Goal: Task Accomplishment & Management: Use online tool/utility

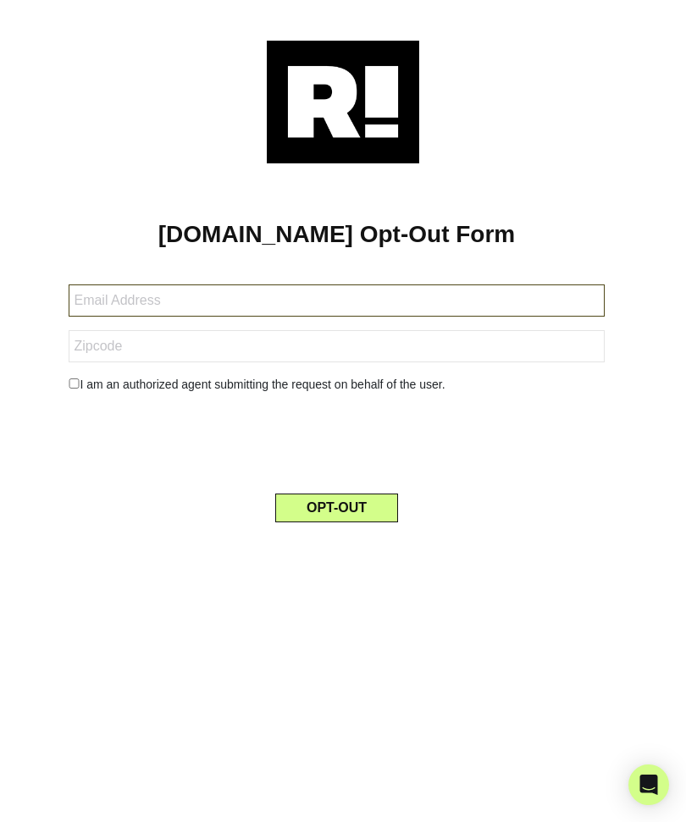
click at [442, 304] on input "text" at bounding box center [336, 300] width 535 height 32
type input "[EMAIL_ADDRESS][DOMAIN_NAME]"
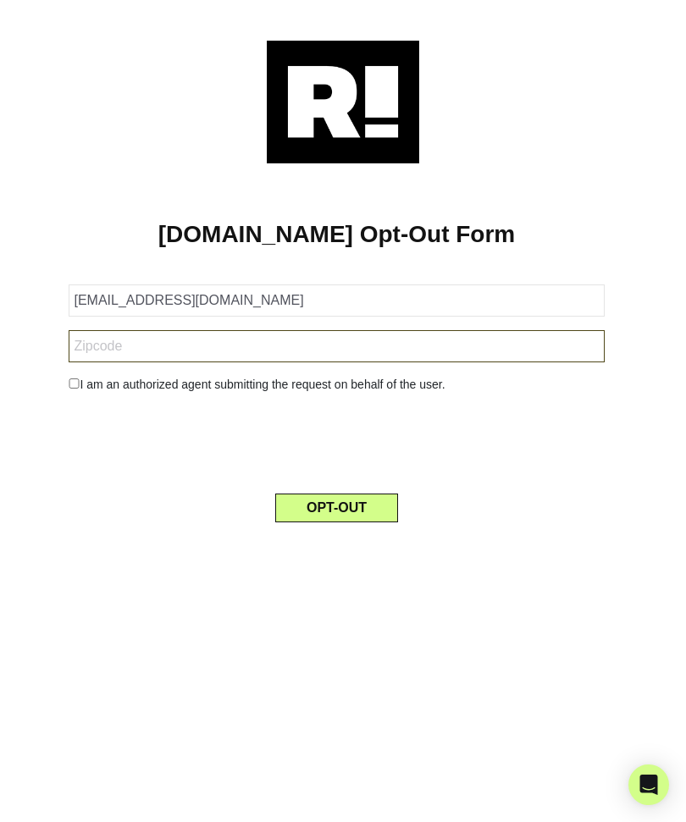
click at [391, 349] on input "text" at bounding box center [336, 346] width 535 height 32
type input "15636"
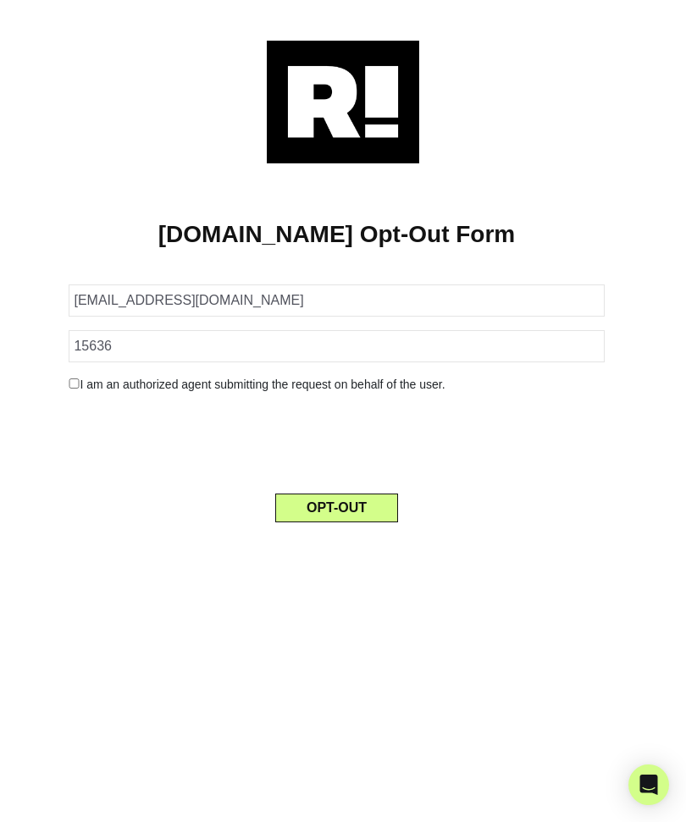
click at [68, 389] on div "I am an authorized agent submitting the request on behalf of the user." at bounding box center [336, 385] width 560 height 18
click at [74, 381] on input "checkbox" at bounding box center [74, 383] width 11 height 10
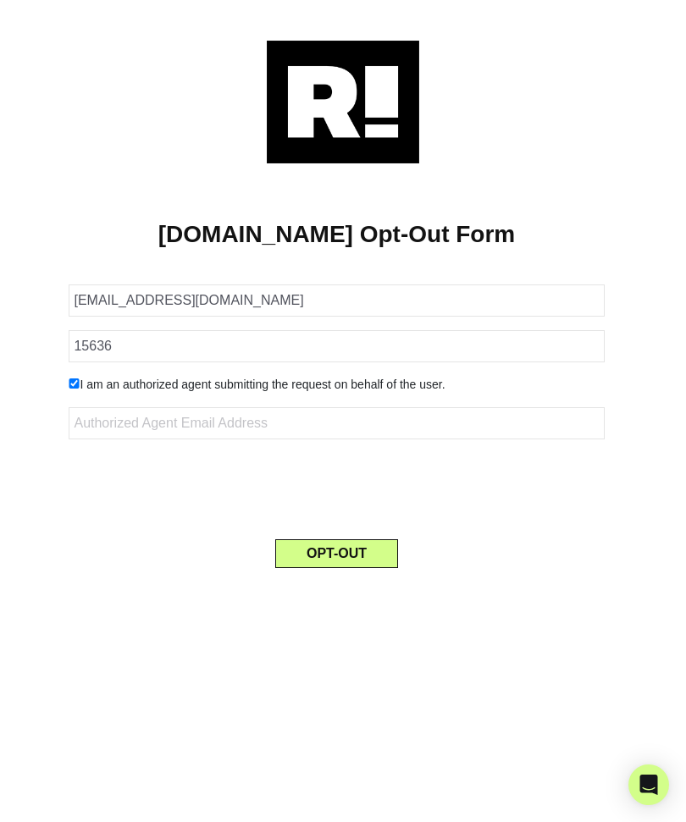
click at [79, 389] on input "checkbox" at bounding box center [74, 383] width 11 height 10
checkbox input "false"
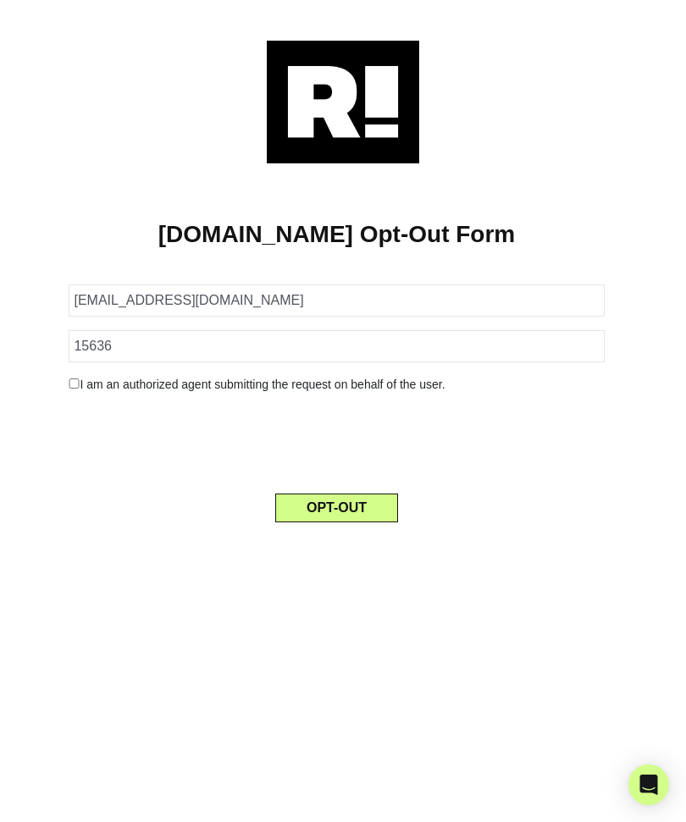
click at [347, 514] on button "OPT-OUT" at bounding box center [336, 508] width 123 height 29
